Goal: Information Seeking & Learning: Learn about a topic

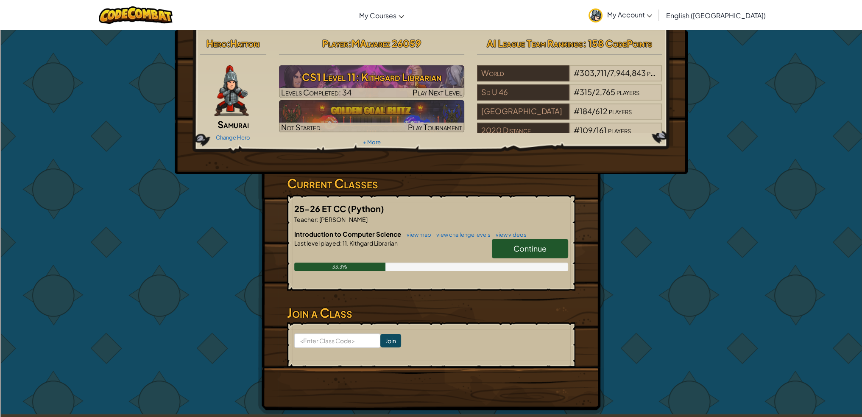
click at [570, 251] on div "25-26 ET CC (Python) Teacher : [PERSON_NAME] Introduction to Computer Science v…" at bounding box center [431, 242] width 288 height 95
click at [565, 254] on link "Continue" at bounding box center [530, 249] width 76 height 20
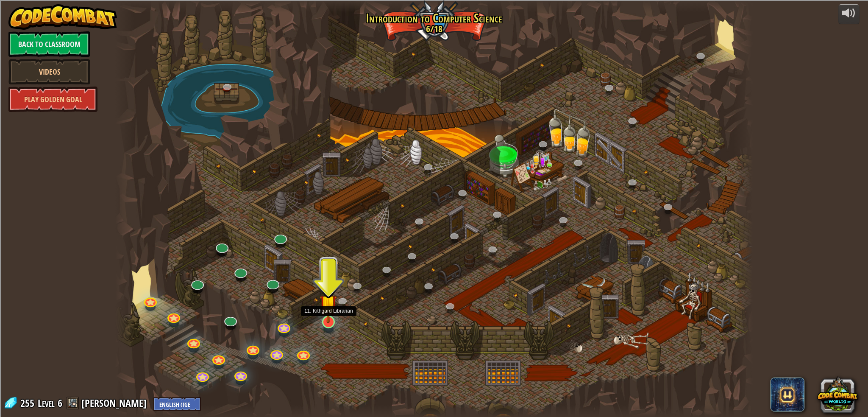
click at [330, 319] on img at bounding box center [328, 303] width 17 height 40
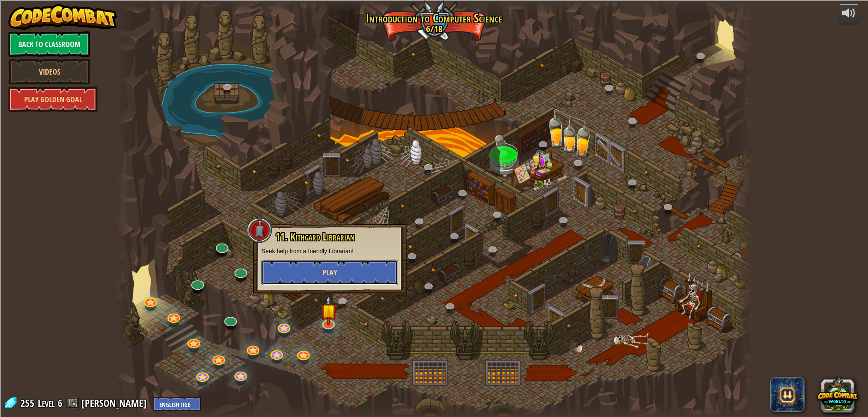
click at [289, 280] on button "Play" at bounding box center [330, 271] width 137 height 25
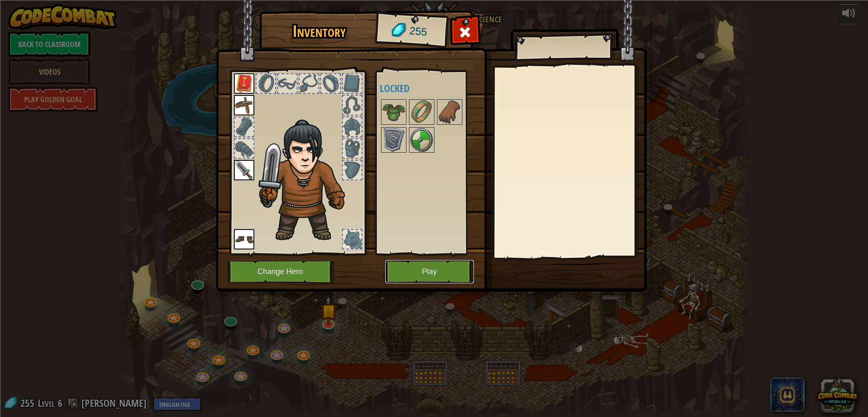
click at [460, 277] on button "Play" at bounding box center [429, 271] width 89 height 23
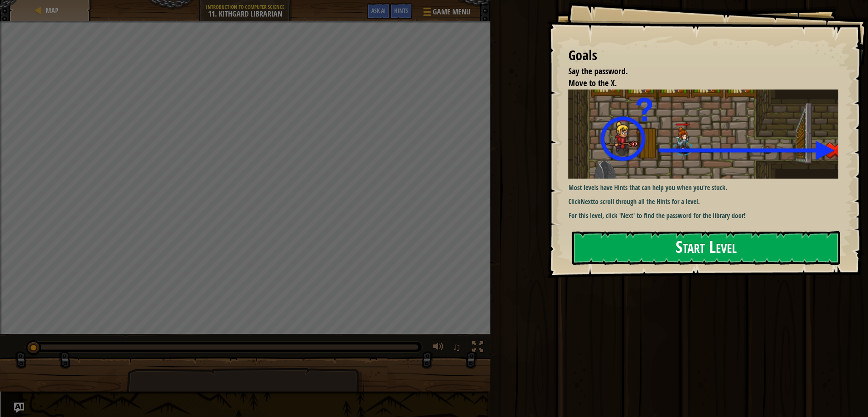
click at [710, 248] on button "Start Level" at bounding box center [706, 247] width 268 height 33
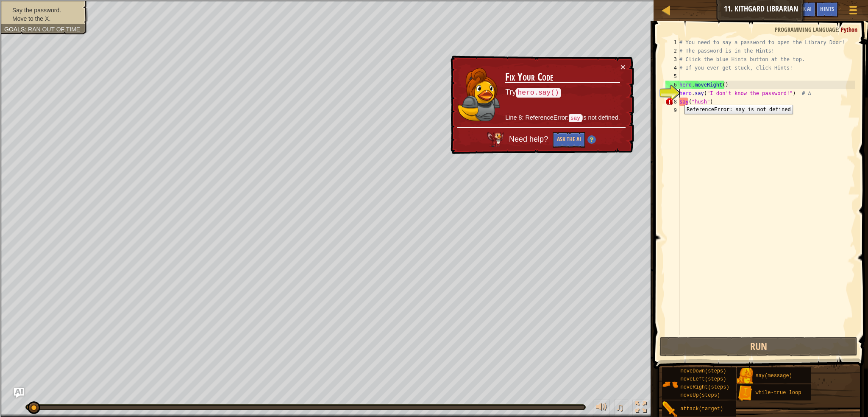
click at [678, 98] on div "8" at bounding box center [673, 102] width 14 height 8
type textarea "say("hush")"
click at [678, 98] on div "8" at bounding box center [673, 102] width 14 height 8
click at [678, 100] on div "8" at bounding box center [673, 102] width 14 height 8
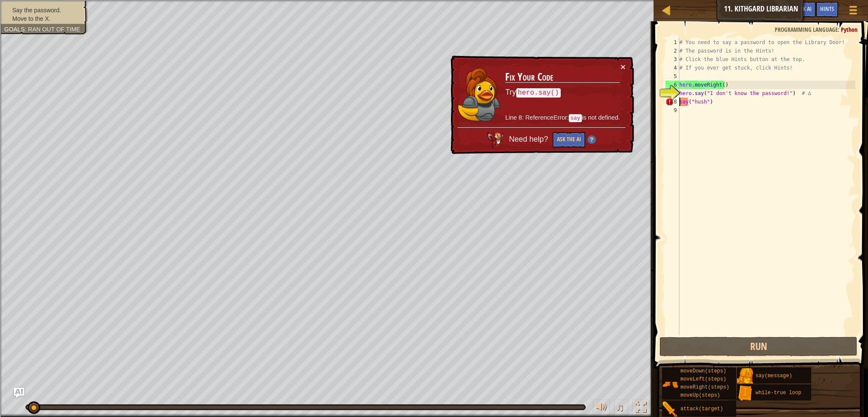
click at [680, 100] on div "# You need to say a password to open the Library Door! # The password is in the…" at bounding box center [767, 195] width 178 height 314
click at [680, 100] on div "# You need to say a password to open the Library Door! # The password is in the…" at bounding box center [767, 186] width 178 height 297
click at [680, 100] on div "# You need to say a password to open the Library Door! # The password is in the…" at bounding box center [767, 195] width 178 height 314
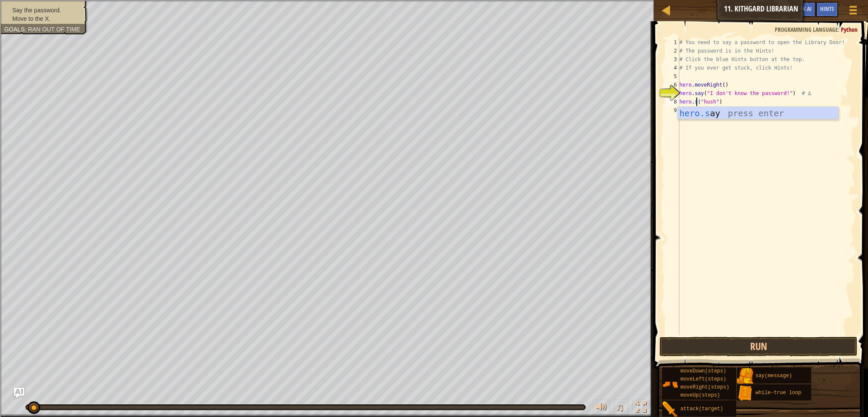
scroll to position [4, 2]
type textarea "hero.say("hush")"
click at [702, 209] on div "# You need to say a password to open the Library Door! # The password is in the…" at bounding box center [767, 195] width 178 height 314
click at [723, 346] on button "Run" at bounding box center [759, 347] width 198 height 20
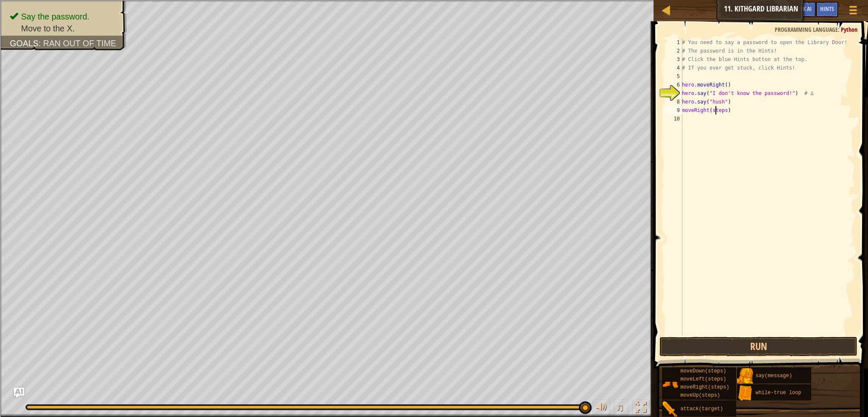
click at [715, 111] on div "# You need to say a password to open the Library Door! # The password is in the…" at bounding box center [767, 195] width 175 height 314
click at [752, 354] on button "Run" at bounding box center [759, 347] width 198 height 20
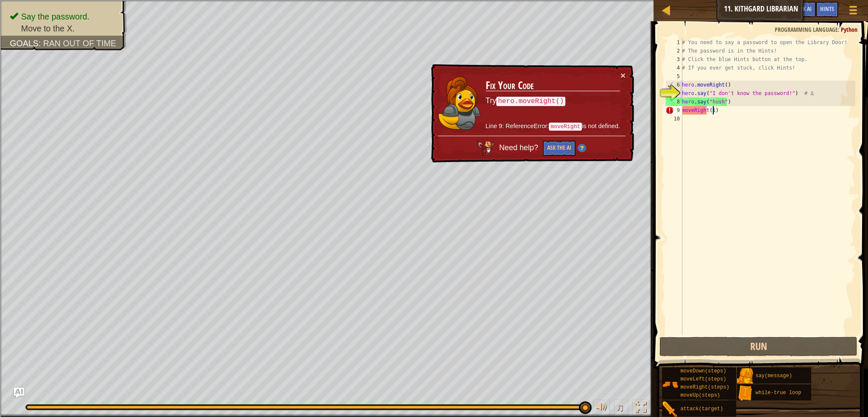
click at [683, 109] on div "# You need to say a password to open the Library Door! # The password is in the…" at bounding box center [767, 195] width 175 height 314
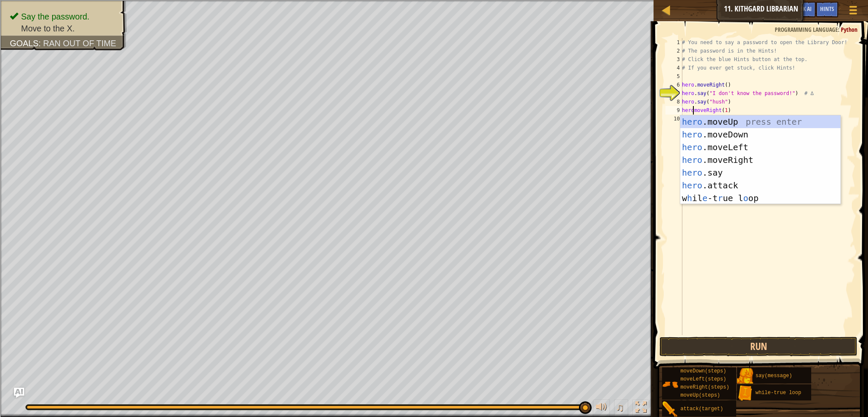
scroll to position [4, 1]
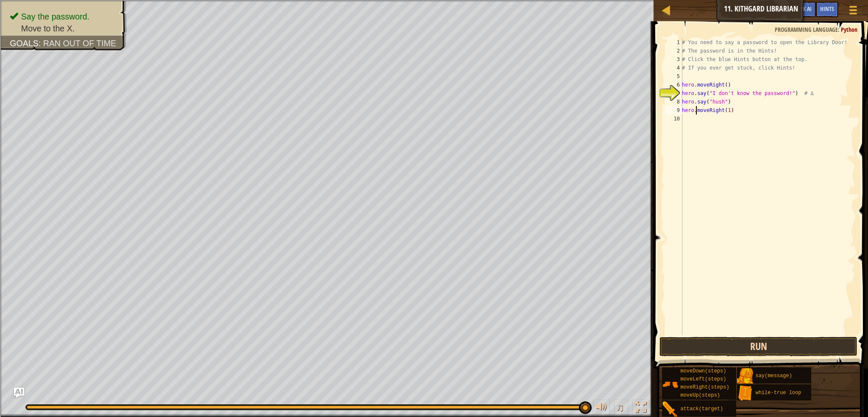
type textarea "hero.moveRight(1)"
click at [815, 355] on button "Run" at bounding box center [759, 347] width 198 height 20
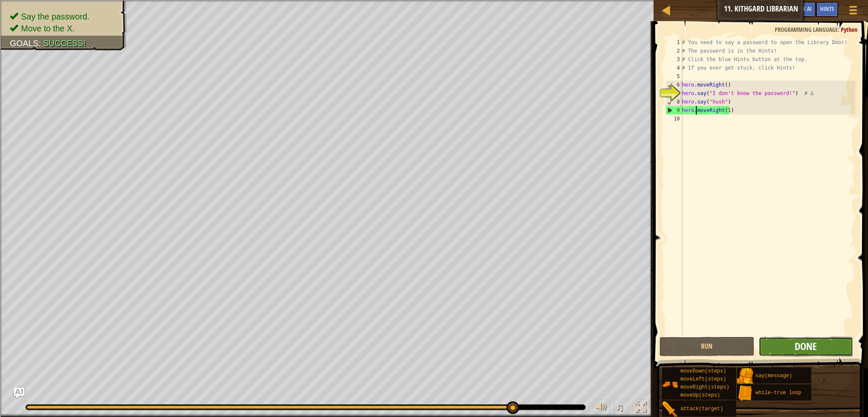
click at [803, 348] on span "Done" at bounding box center [806, 346] width 22 height 14
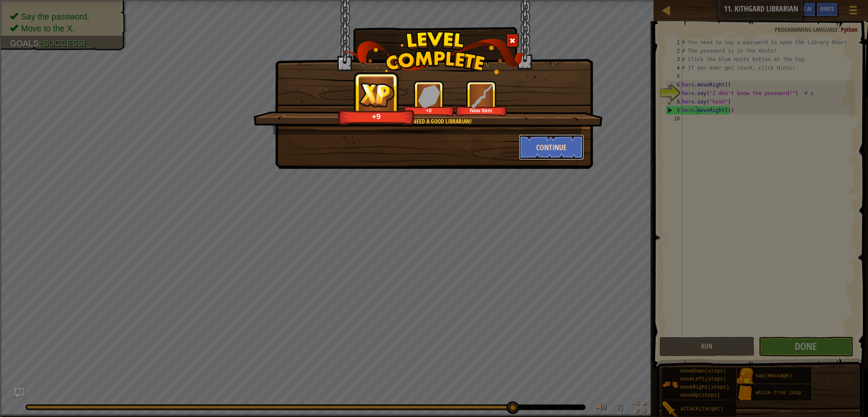
click at [555, 151] on button "Continue" at bounding box center [552, 146] width 66 height 25
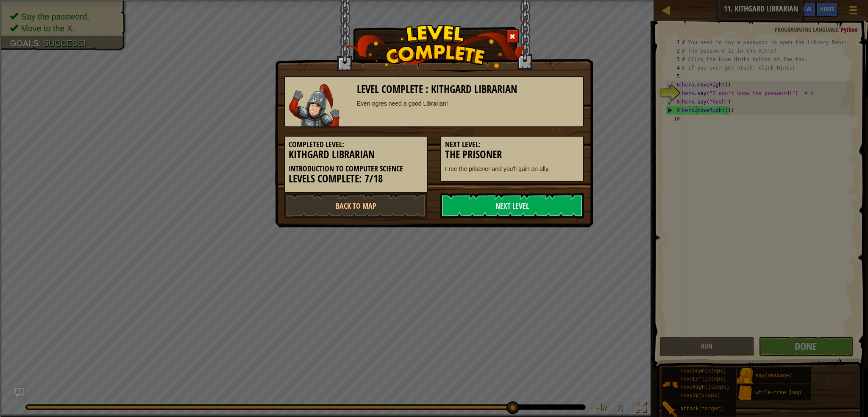
click at [537, 220] on div "Level Complete : Kithgard Librarian Even ogres need a good Librarian! Completed…" at bounding box center [434, 113] width 318 height 227
click at [536, 208] on link "Next Level" at bounding box center [512, 205] width 144 height 25
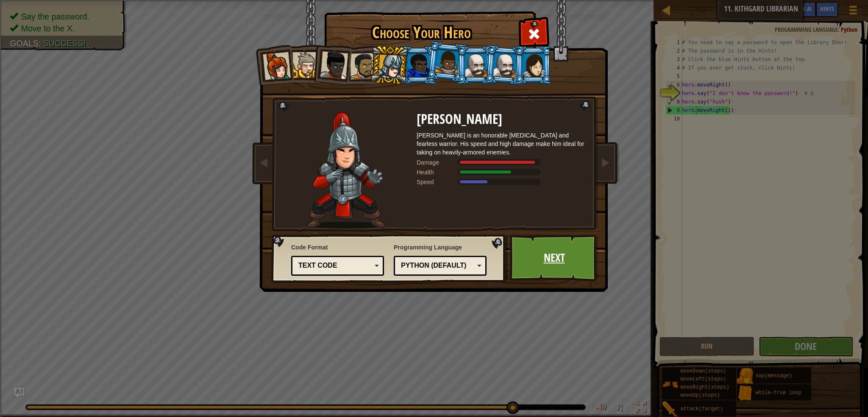
click at [565, 245] on link "Next" at bounding box center [554, 257] width 89 height 47
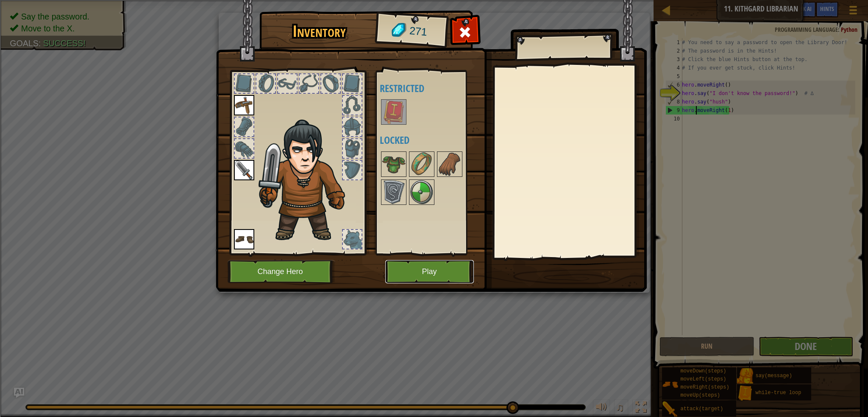
click at [426, 275] on button "Play" at bounding box center [429, 271] width 89 height 23
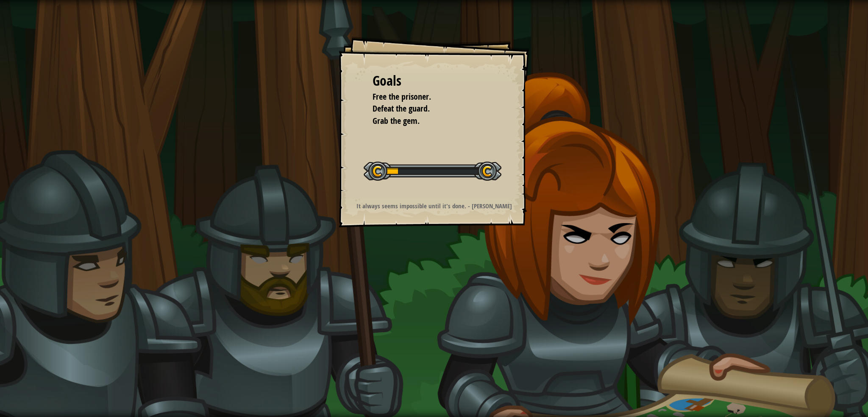
click at [361, 204] on strong "It always seems impossible until it's done. - [PERSON_NAME]" at bounding box center [435, 205] width 156 height 9
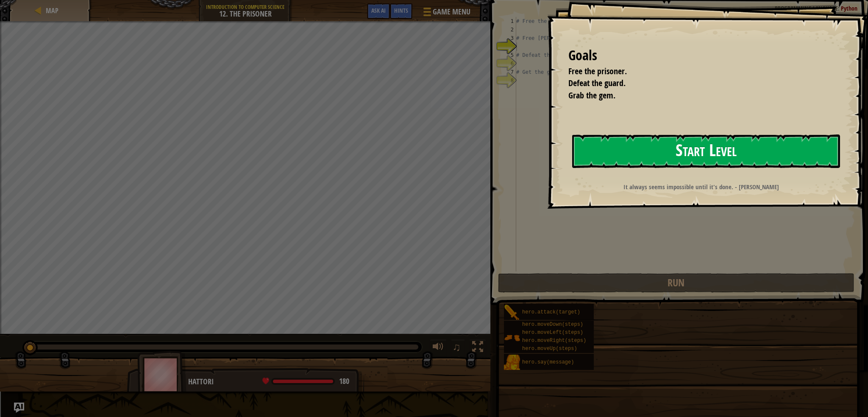
click at [674, 149] on button "Start Level" at bounding box center [706, 150] width 268 height 33
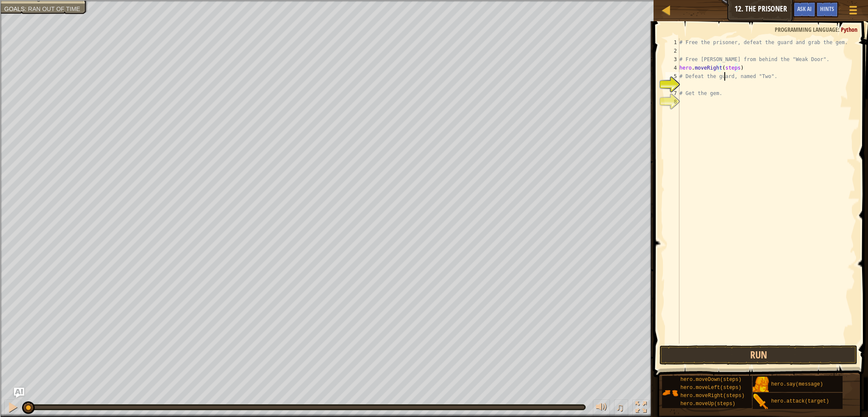
click at [724, 74] on div "# Free the prisoner, defeat the guard and grab the gem. # Free [PERSON_NAME] fr…" at bounding box center [767, 199] width 178 height 322
click at [727, 69] on div "# Free the prisoner, defeat the guard and grab the gem. # Free [PERSON_NAME] fr…" at bounding box center [767, 199] width 178 height 322
click at [727, 72] on div "# Free the prisoner, defeat the guard and grab the gem. # Free [PERSON_NAME] fr…" at bounding box center [767, 199] width 178 height 322
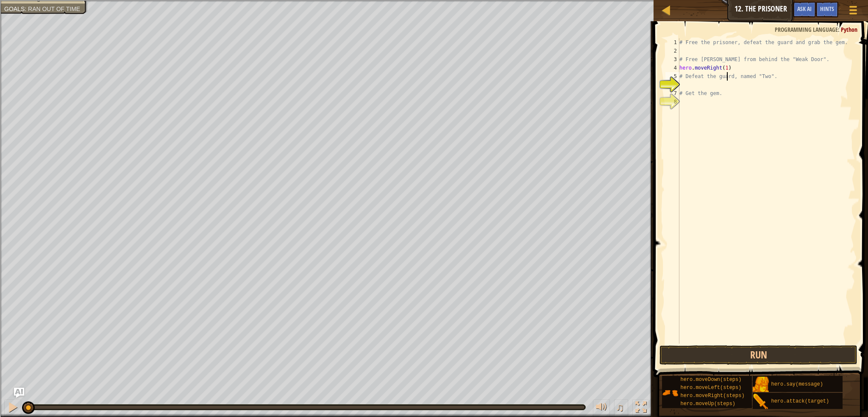
click at [722, 80] on div "# Free the prisoner, defeat the guard and grab the gem. # Free [PERSON_NAME] fr…" at bounding box center [767, 199] width 178 height 322
click at [721, 83] on div "# Free the prisoner, defeat the guard and grab the gem. # Free [PERSON_NAME] fr…" at bounding box center [767, 190] width 178 height 305
click at [721, 83] on div "# Free the prisoner, defeat the guard and grab the gem. # Free [PERSON_NAME] fr…" at bounding box center [767, 199] width 178 height 322
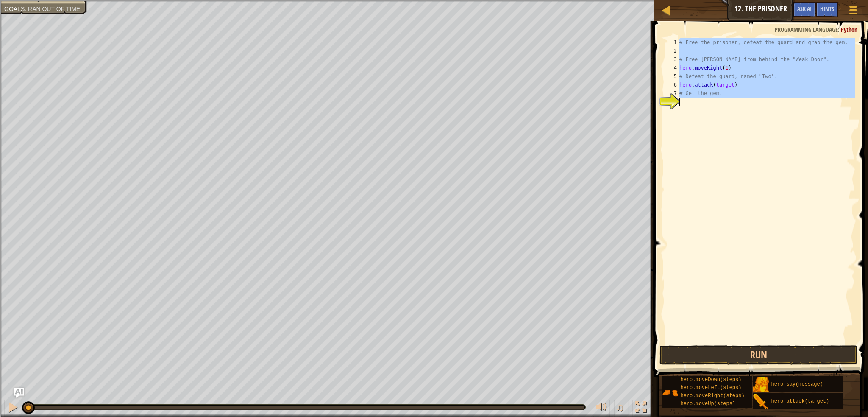
click at [721, 83] on div "# Free the prisoner, defeat the guard and grab the gem. # Free [PERSON_NAME] fr…" at bounding box center [767, 199] width 178 height 322
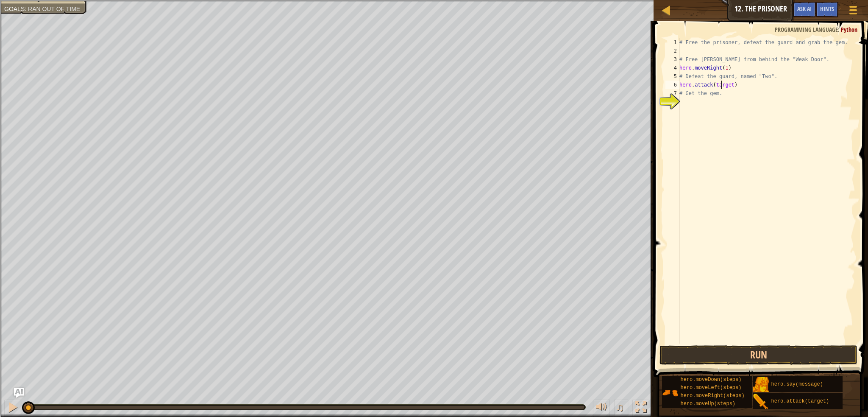
click at [721, 83] on div "# Free the prisoner, defeat the guard and grab the gem. # Free [PERSON_NAME] fr…" at bounding box center [767, 199] width 178 height 322
click at [711, 86] on div "# Free the prisoner, defeat the guard and grab the gem. # Free [PERSON_NAME] fr…" at bounding box center [767, 199] width 178 height 322
click at [712, 86] on div "# Free the prisoner, defeat the guard and grab the gem. # Free [PERSON_NAME] fr…" at bounding box center [767, 199] width 178 height 322
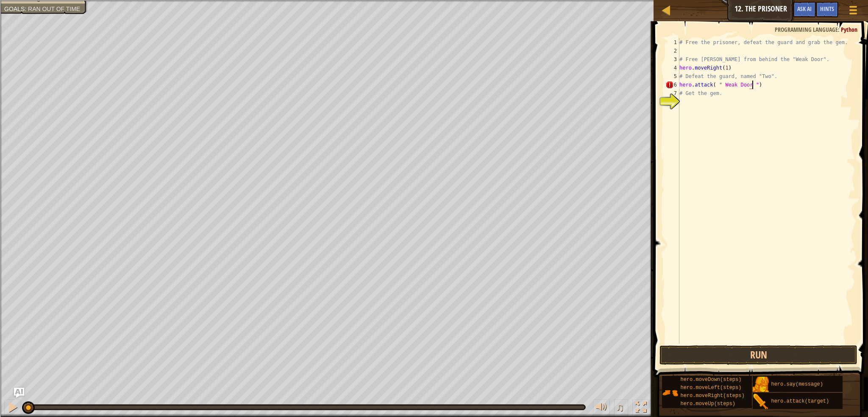
scroll to position [4, 6]
click at [735, 361] on button "Run" at bounding box center [759, 355] width 198 height 20
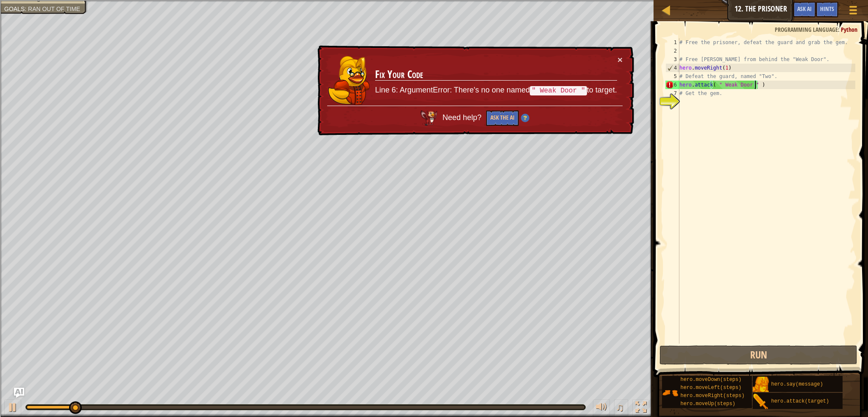
click at [721, 84] on div "# Free the prisoner, defeat the guard and grab the gem. # Free [PERSON_NAME] fr…" at bounding box center [767, 199] width 178 height 322
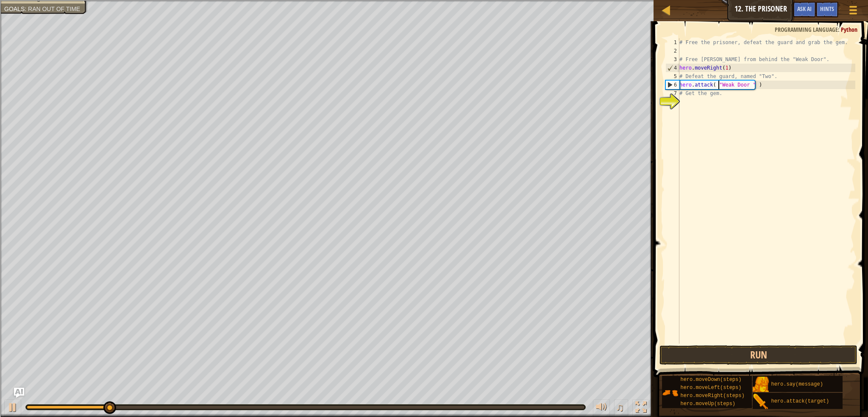
click at [716, 85] on div "# Free the prisoner, defeat the guard and grab the gem. # Free [PERSON_NAME] fr…" at bounding box center [767, 199] width 178 height 322
click at [743, 82] on div "# Free the prisoner, defeat the guard and grab the gem. # Free [PERSON_NAME] fr…" at bounding box center [767, 199] width 178 height 322
click at [747, 83] on div "# Free the prisoner, defeat the guard and grab the gem. # Free [PERSON_NAME] fr…" at bounding box center [767, 199] width 178 height 322
click at [767, 353] on button "Run" at bounding box center [759, 355] width 198 height 20
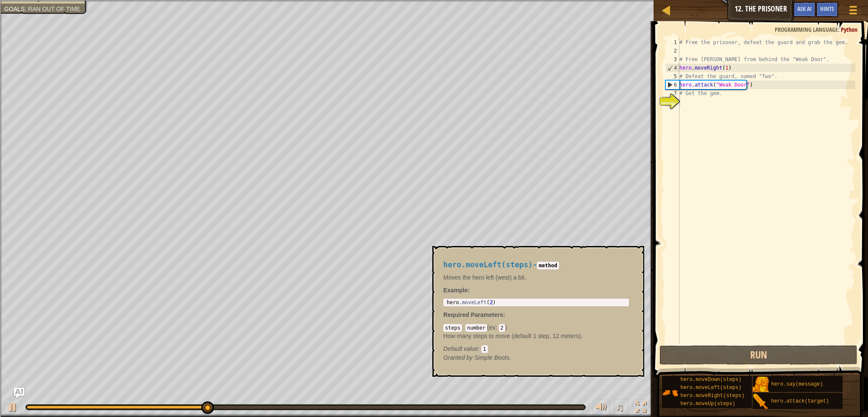
scroll to position [4, 4]
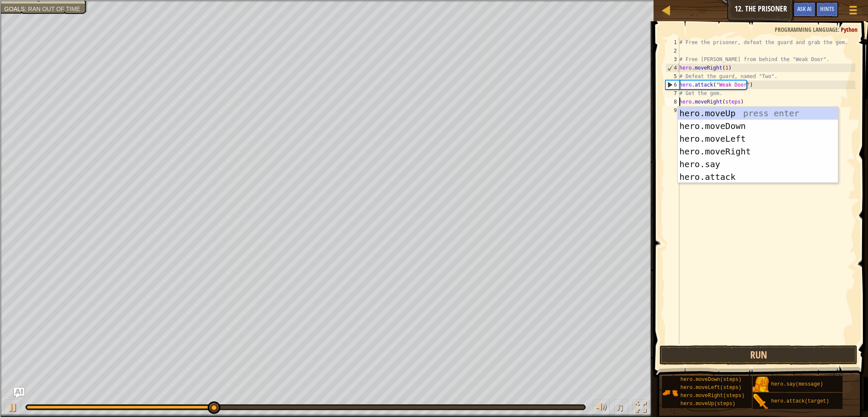
click at [732, 103] on div "# Free the prisoner, defeat the guard and grab the gem. # Free [PERSON_NAME] fr…" at bounding box center [767, 199] width 178 height 322
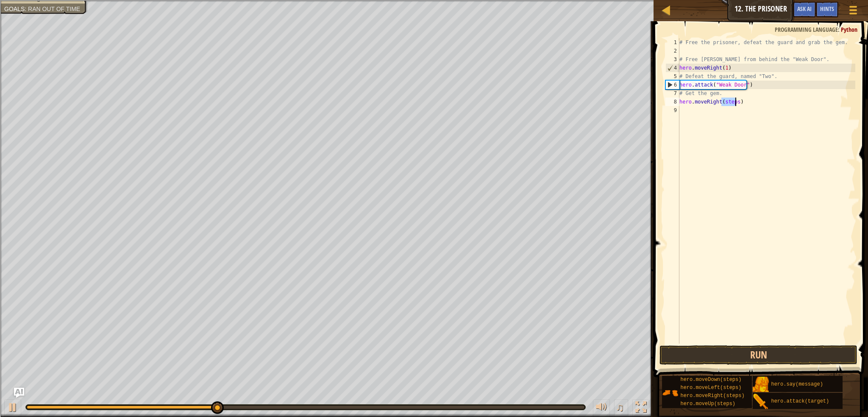
click at [732, 103] on div "# Free the prisoner, defeat the guard and grab the gem. # Free [PERSON_NAME] fr…" at bounding box center [767, 199] width 178 height 322
click at [727, 109] on div "# Free the prisoner, defeat the guard and grab the gem. # Free [PERSON_NAME] fr…" at bounding box center [767, 199] width 175 height 322
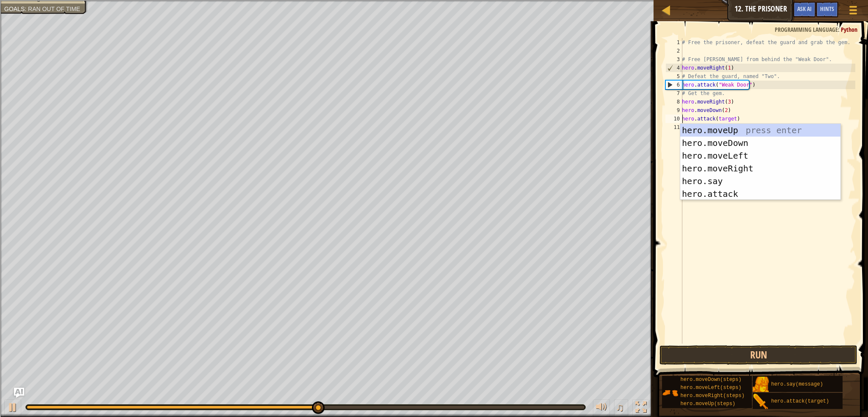
click at [722, 120] on div "# Free the prisoner, defeat the guard and grab the gem. # Free [PERSON_NAME] fr…" at bounding box center [767, 199] width 175 height 322
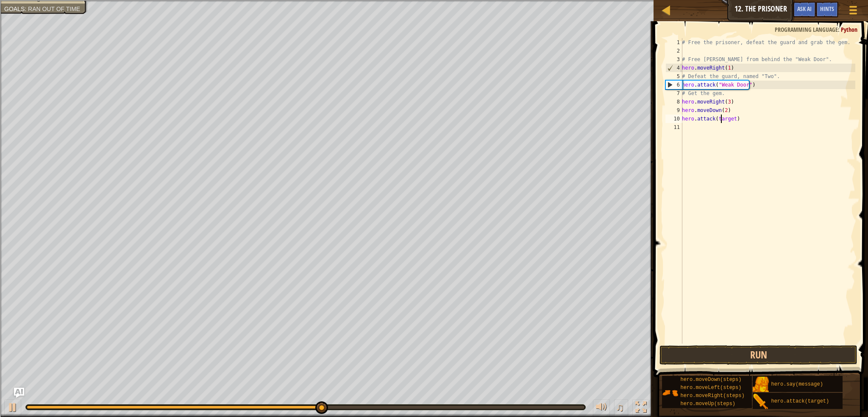
click at [722, 120] on div "# Free the prisoner, defeat the guard and grab the gem. # Free [PERSON_NAME] fr…" at bounding box center [767, 199] width 175 height 322
click at [737, 358] on button "Run" at bounding box center [759, 355] width 198 height 20
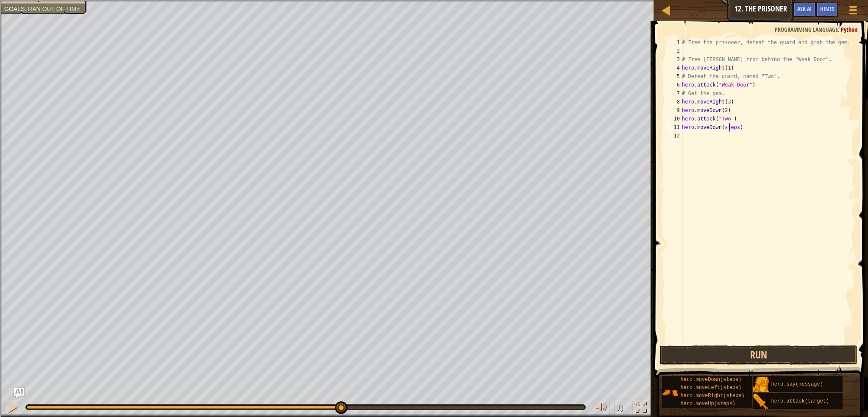
click at [729, 128] on div "# Free the prisoner, defeat the guard and grab the gem. # Free [PERSON_NAME] fr…" at bounding box center [767, 199] width 175 height 322
click at [753, 354] on button "Run" at bounding box center [759, 355] width 198 height 20
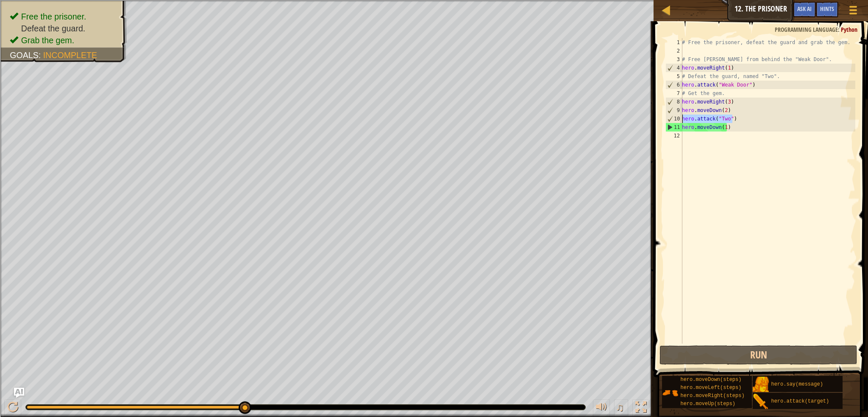
drag, startPoint x: 733, startPoint y: 118, endPoint x: 680, endPoint y: 122, distance: 52.7
click at [680, 122] on div "hero.moveDown(1) 1 2 3 4 5 6 7 8 9 10 11 12 # Free the prisoner, defeat the gua…" at bounding box center [760, 190] width 192 height 305
type textarea "hero.attack("Two")"
click at [741, 118] on div "# Free the prisoner, defeat the guard and grab the gem. # Free [PERSON_NAME] fr…" at bounding box center [767, 190] width 175 height 305
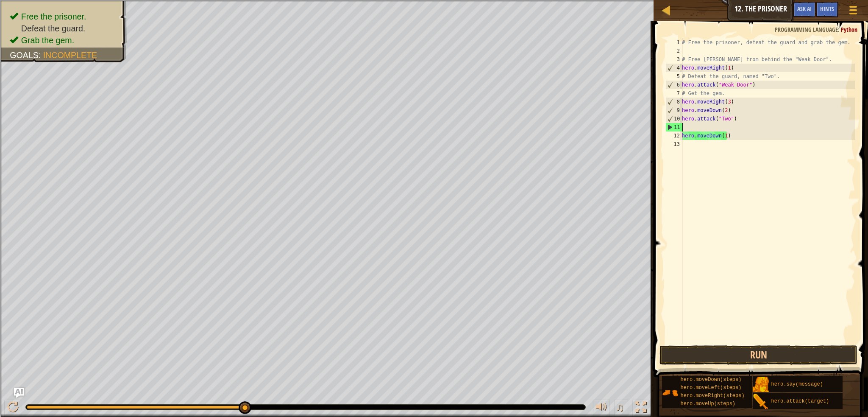
scroll to position [4, 0]
paste textarea "hero.attack("Two")"
type textarea "hero.attack("Two")"
paste textarea "hero.attack("Two")"
type textarea "hero.attack("Two")"
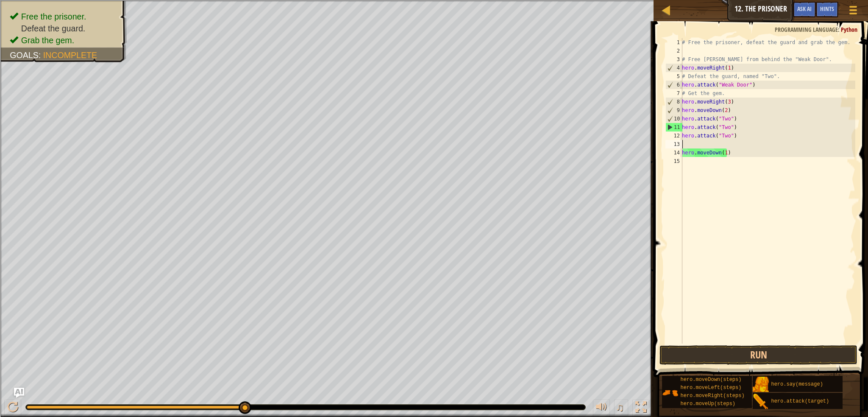
paste textarea "hero.attack("Two")"
type textarea "hero.attack("Two")"
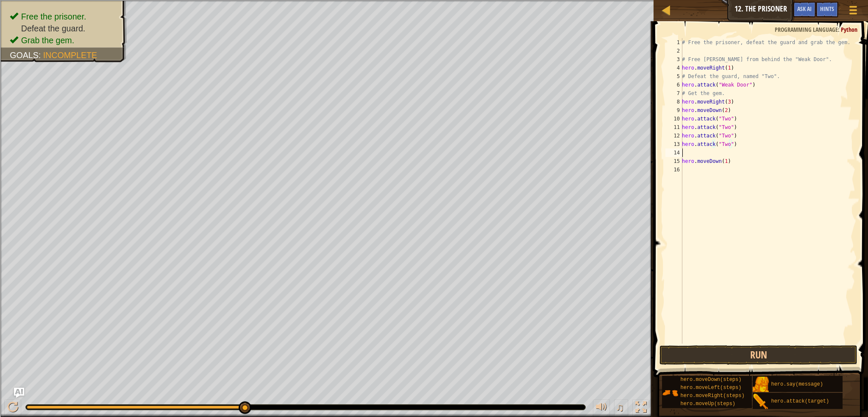
paste textarea "hero.attack("Two")"
type textarea "hero.attack("Two")"
click at [814, 353] on button "Run" at bounding box center [759, 355] width 198 height 20
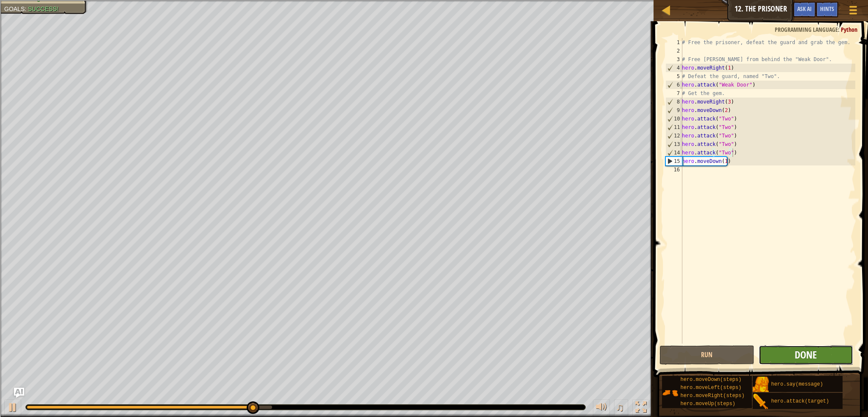
click at [816, 355] on span "Done" at bounding box center [806, 355] width 22 height 14
